Goal: Information Seeking & Learning: Learn about a topic

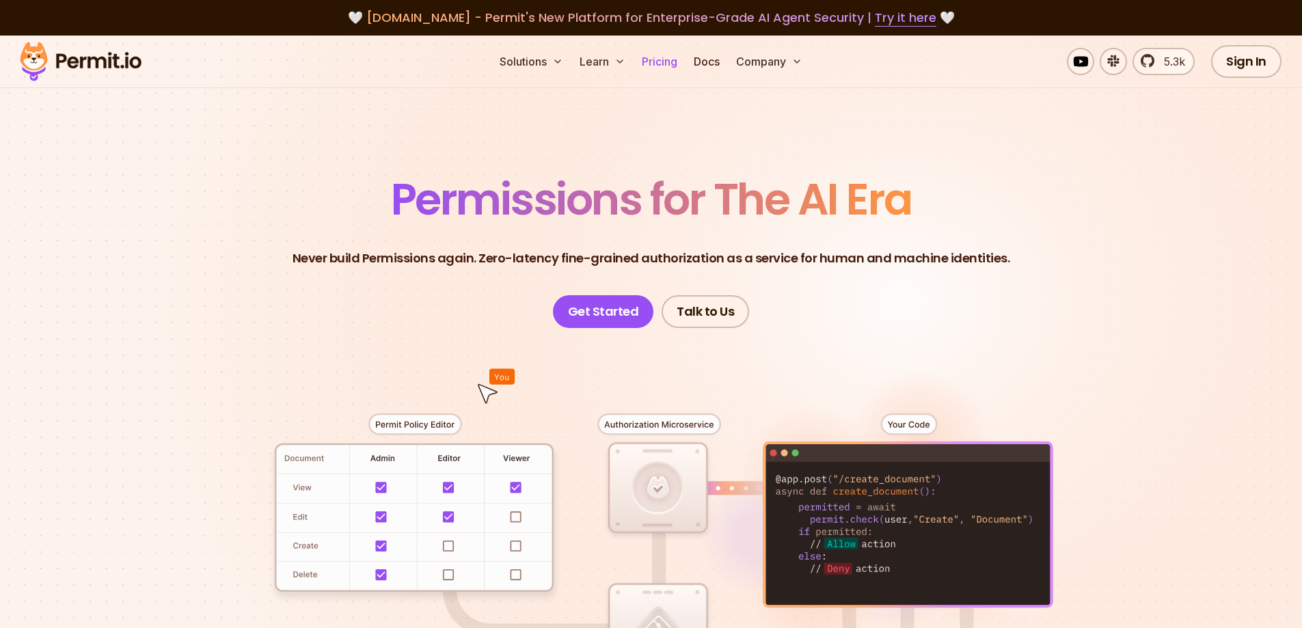
click at [660, 64] on link "Pricing" at bounding box center [659, 61] width 46 height 27
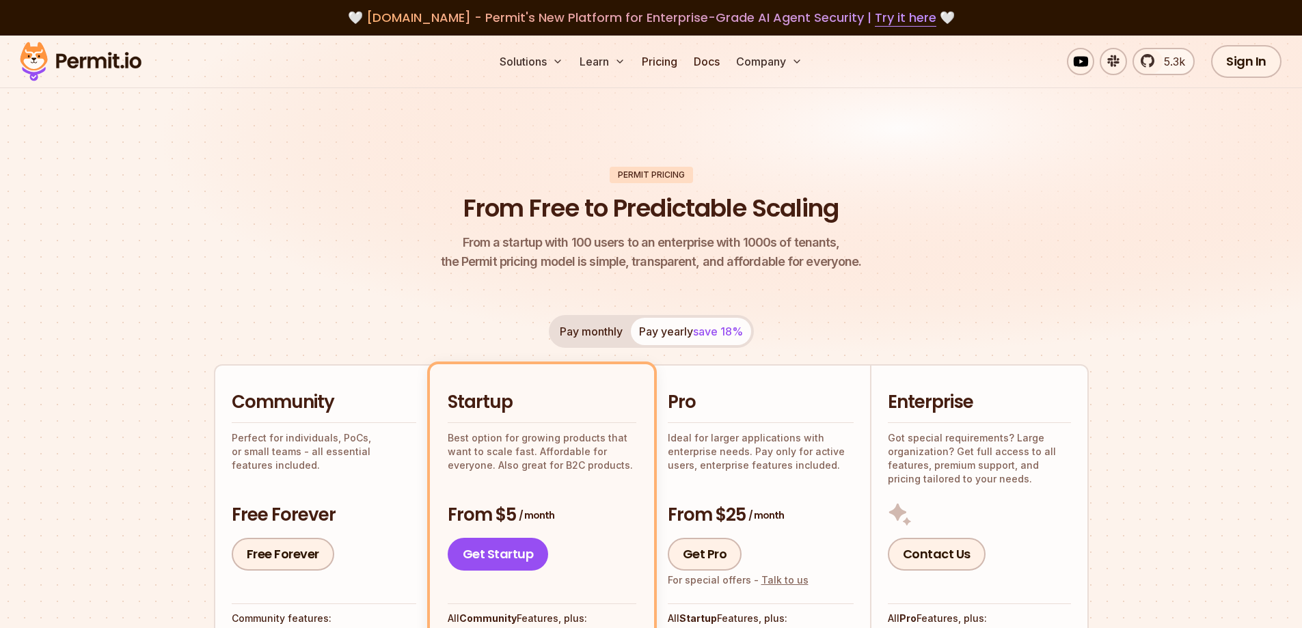
click at [128, 62] on img at bounding box center [81, 61] width 134 height 46
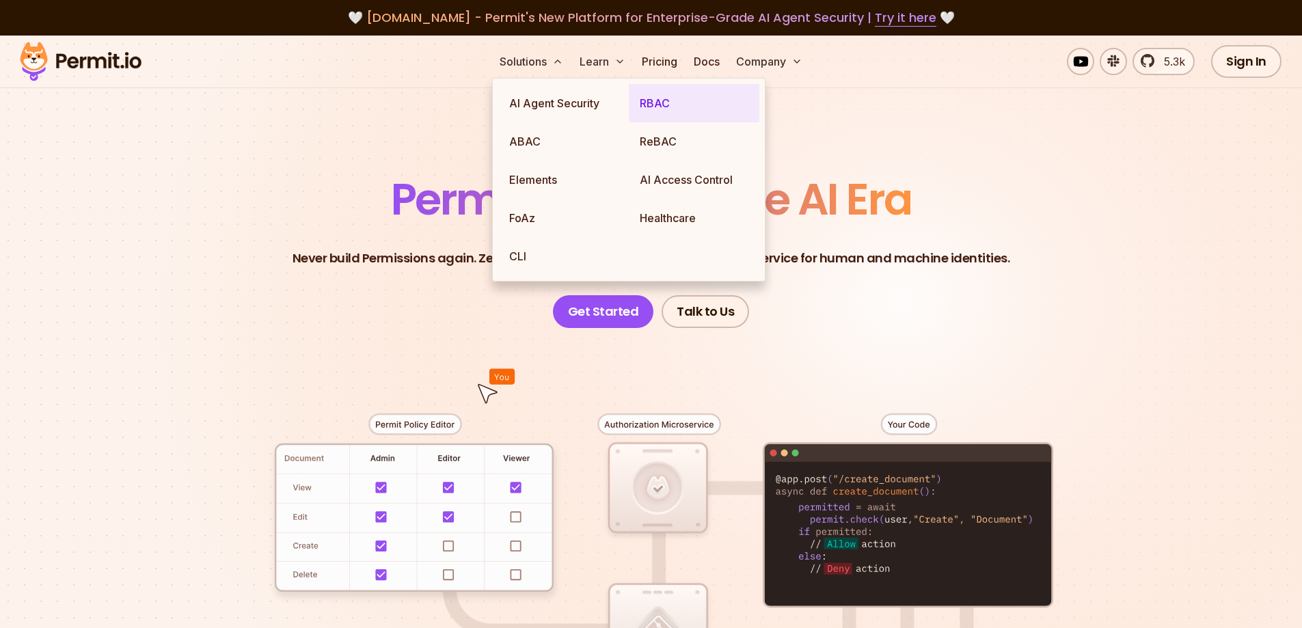
click at [670, 96] on link "RBAC" at bounding box center [694, 103] width 131 height 38
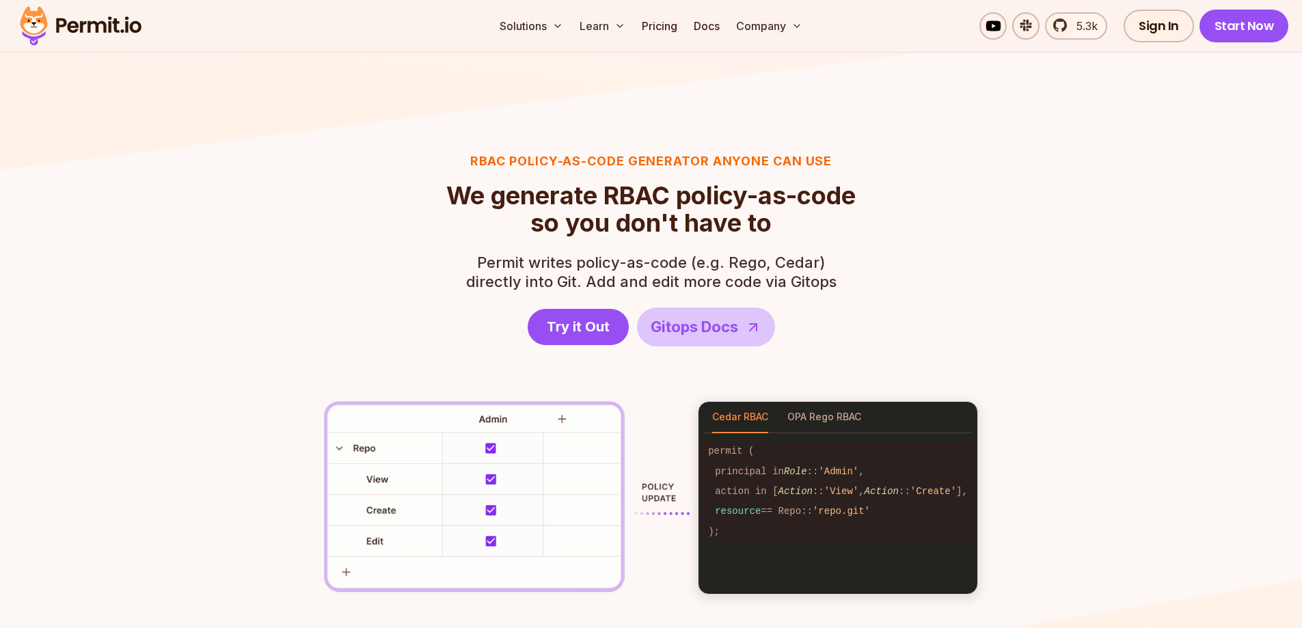
scroll to position [1914, 0]
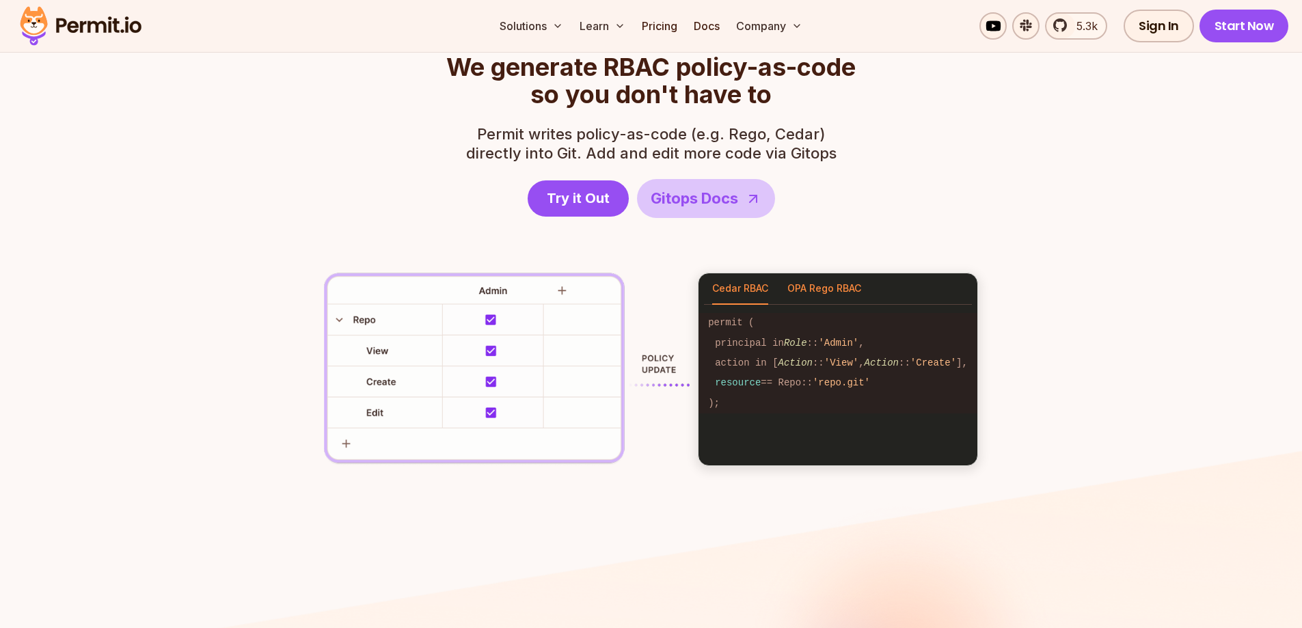
click at [830, 280] on button "OPA Rego RBAC" at bounding box center [824, 288] width 74 height 31
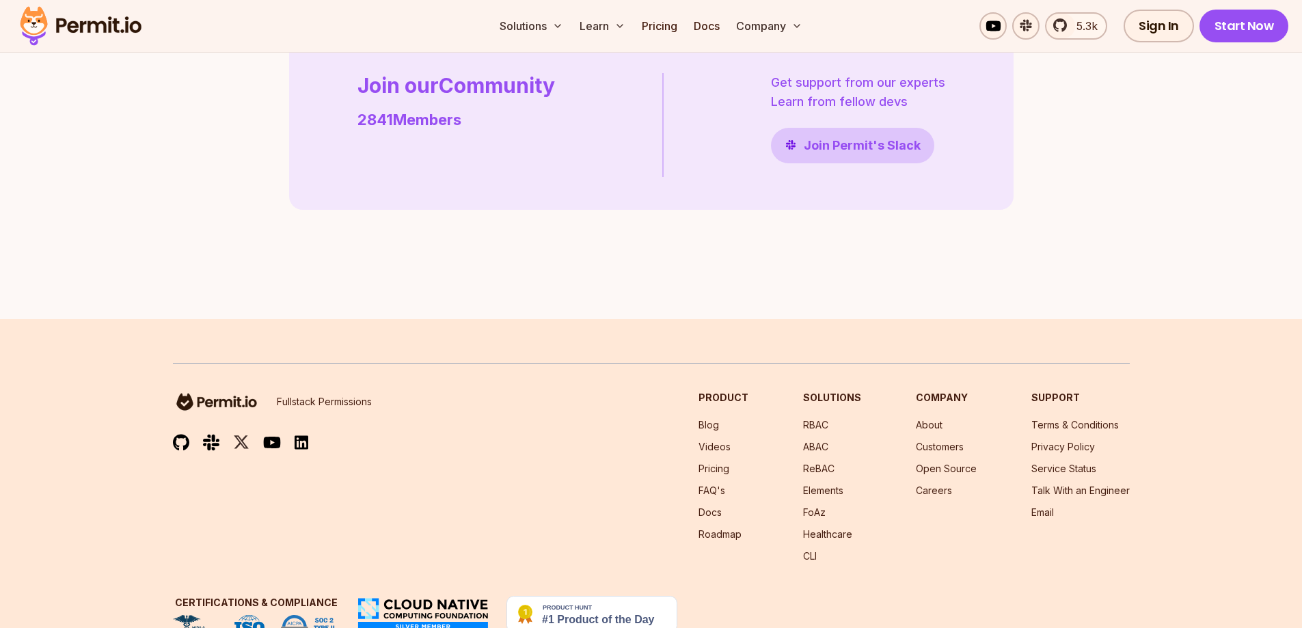
scroll to position [4019, 0]
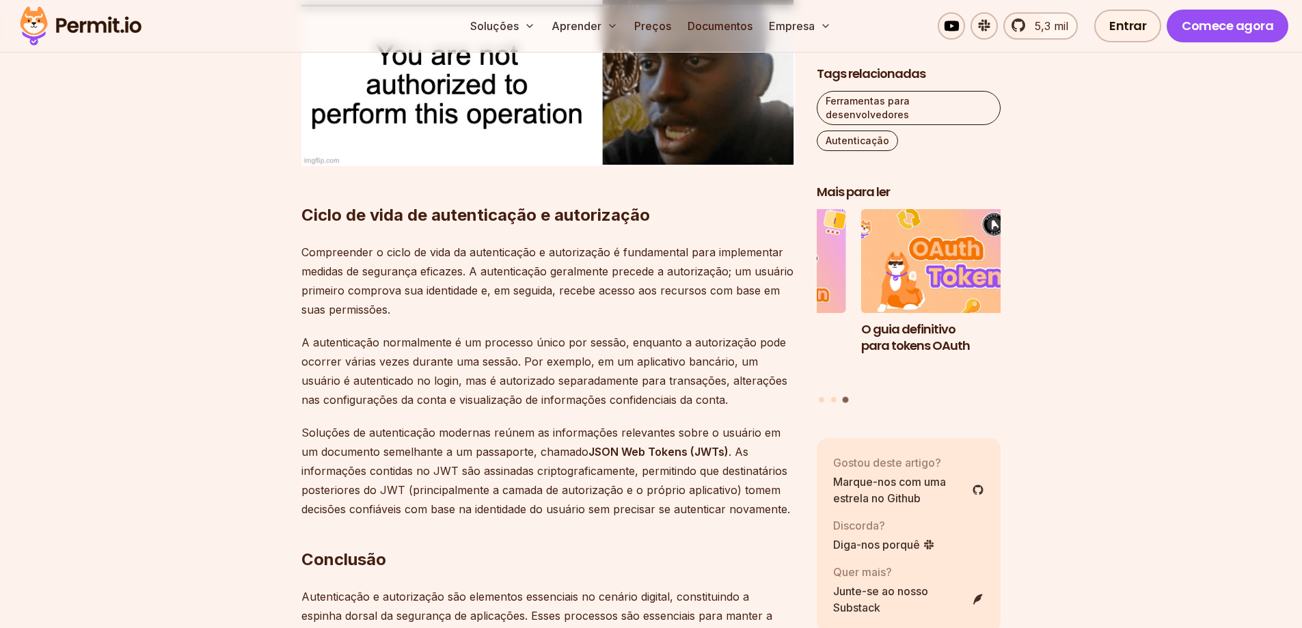
scroll to position [3725, 0]
